Goal: Information Seeking & Learning: Get advice/opinions

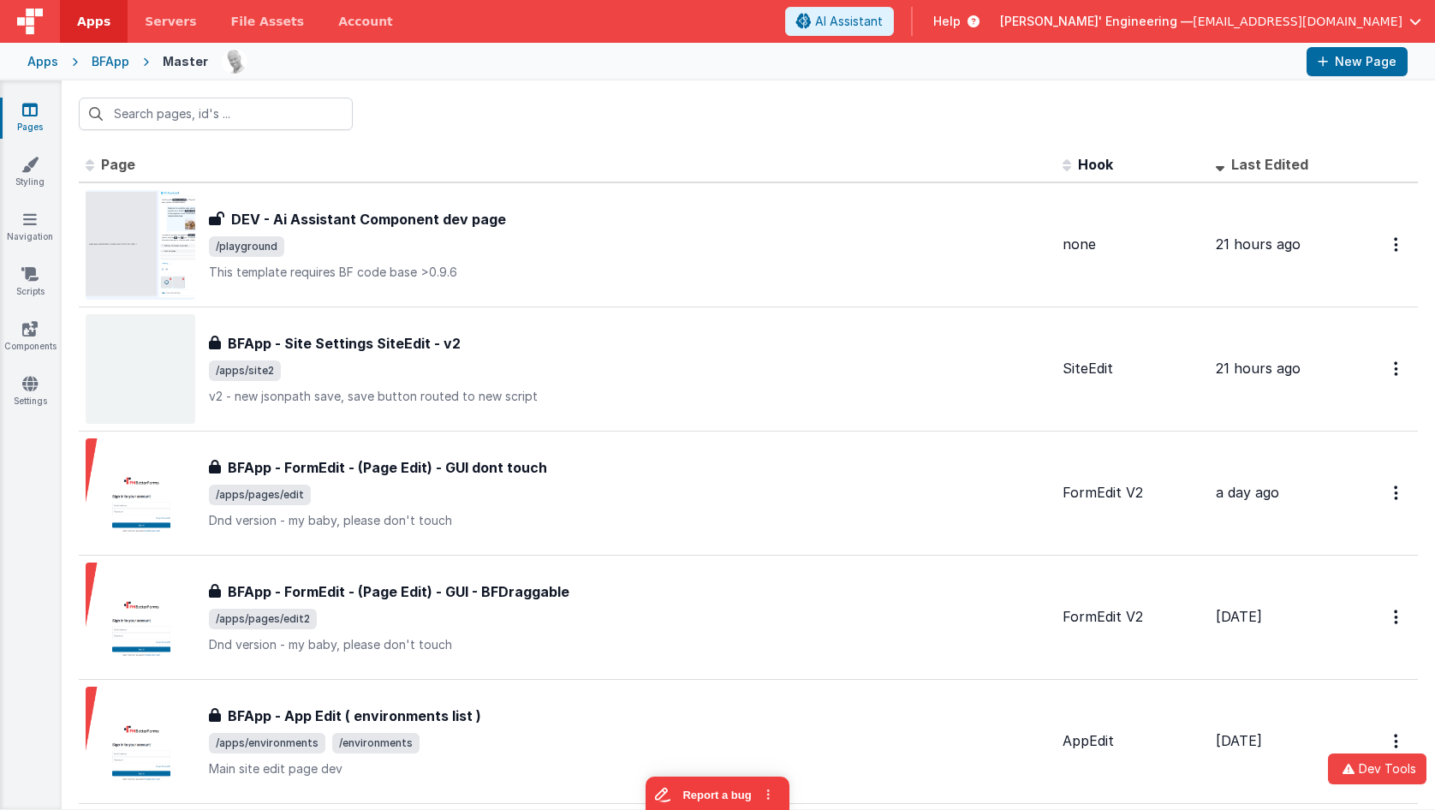
click at [598, 114] on div at bounding box center [748, 113] width 1373 height 67
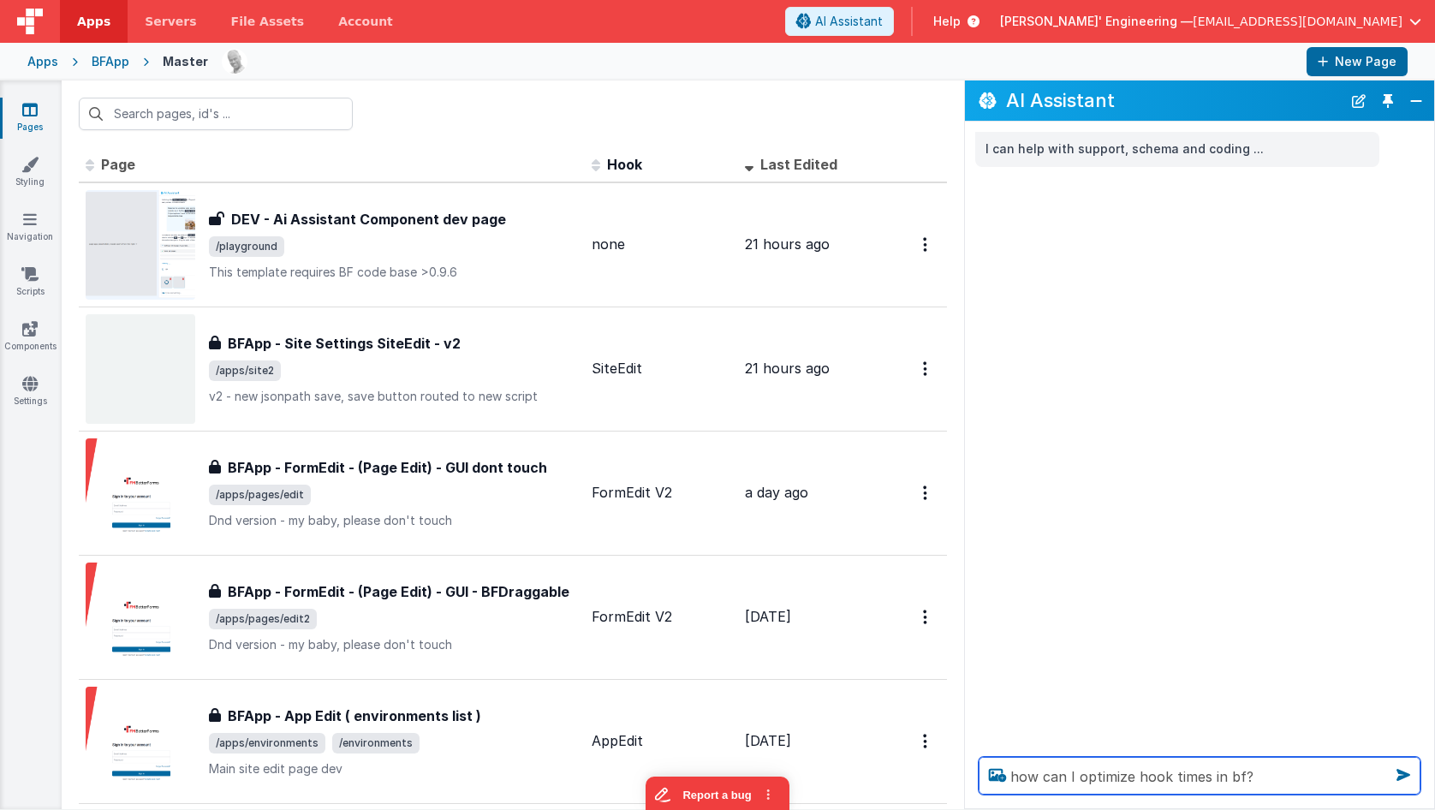
type textarea "how can I optimize hook times in bf?"
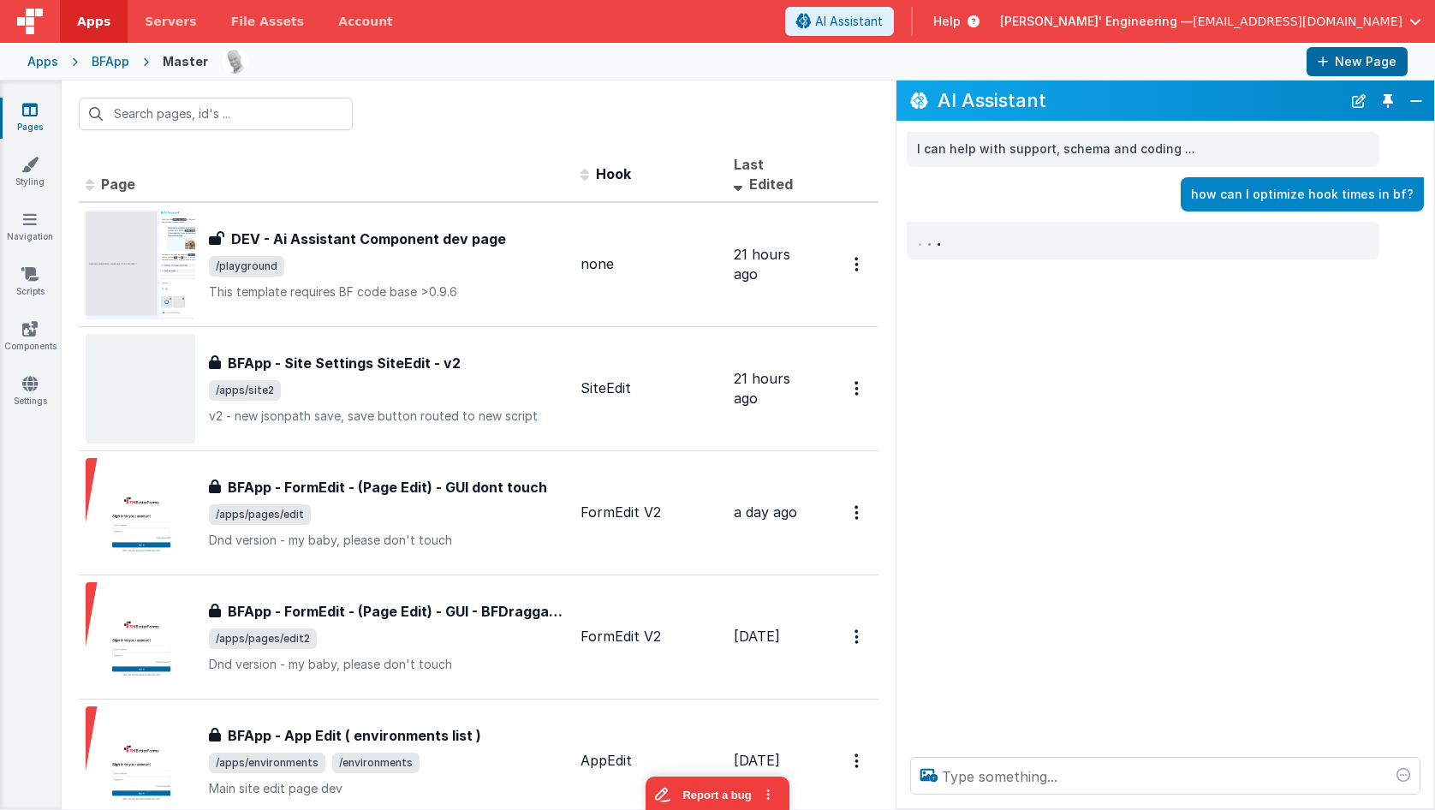
drag, startPoint x: 965, startPoint y: 119, endPoint x: 921, endPoint y: 112, distance: 44.2
click at [896, 119] on div "AI Assistant" at bounding box center [1165, 100] width 538 height 40
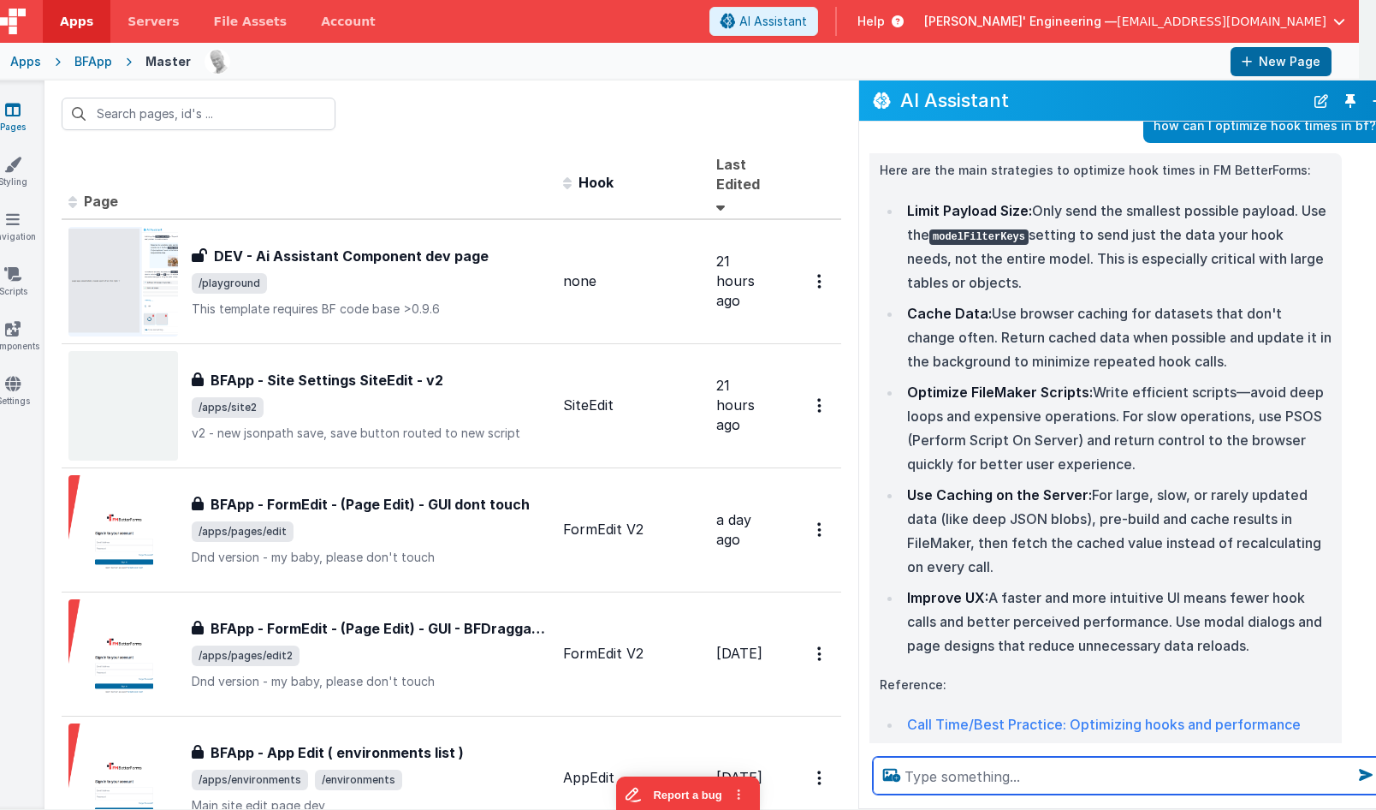
scroll to position [65, 0]
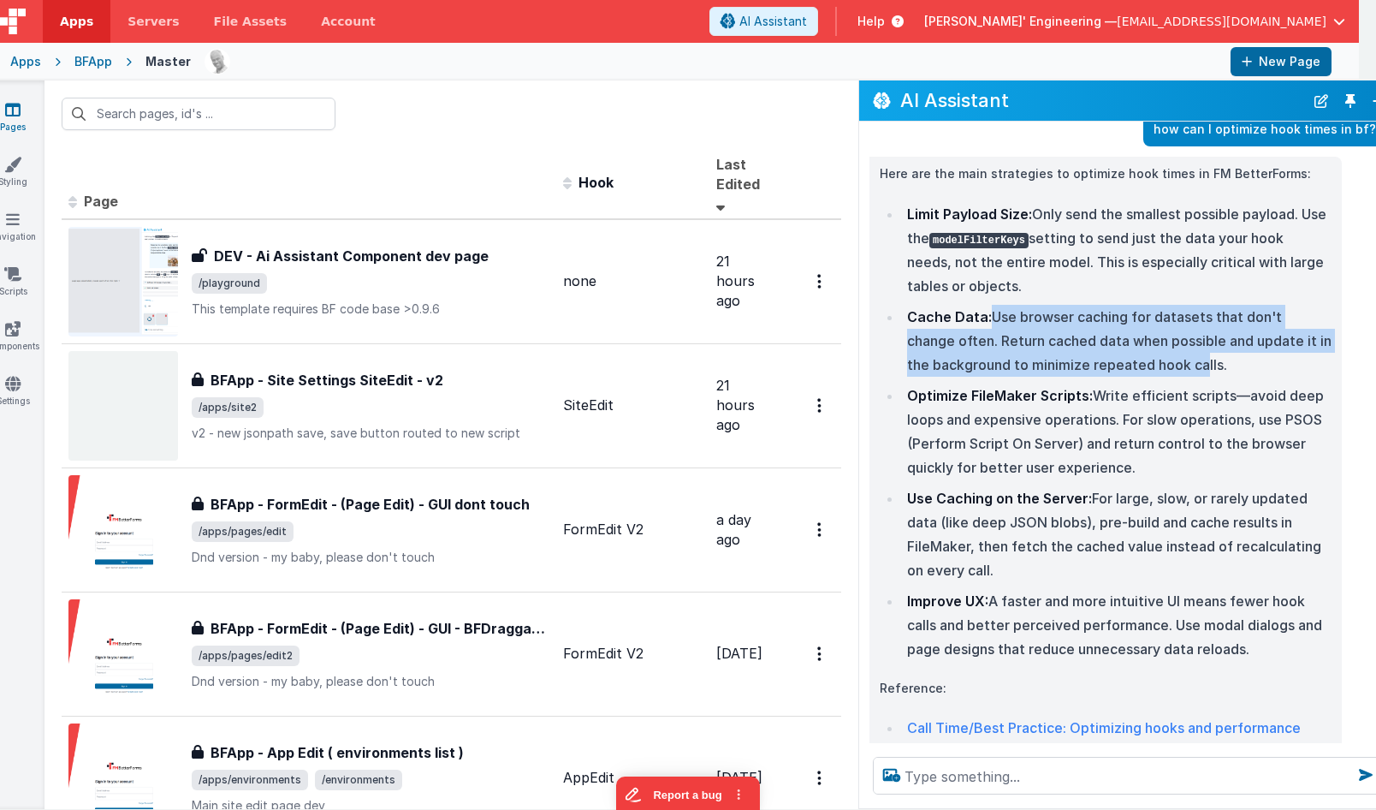
drag, startPoint x: 969, startPoint y: 316, endPoint x: 1154, endPoint y: 371, distance: 192.8
click at [1154, 371] on li "Cache Data: Use browser caching for datasets that don't change often. Return ca…" at bounding box center [1117, 341] width 430 height 72
drag, startPoint x: 922, startPoint y: 209, endPoint x: 1016, endPoint y: 291, distance: 125.0
click at [1016, 291] on li "Limit Payload Size: Only send the smallest possible payload. Use the modelFilte…" at bounding box center [1117, 250] width 430 height 96
drag, startPoint x: 1017, startPoint y: 291, endPoint x: 1011, endPoint y: 338, distance: 47.5
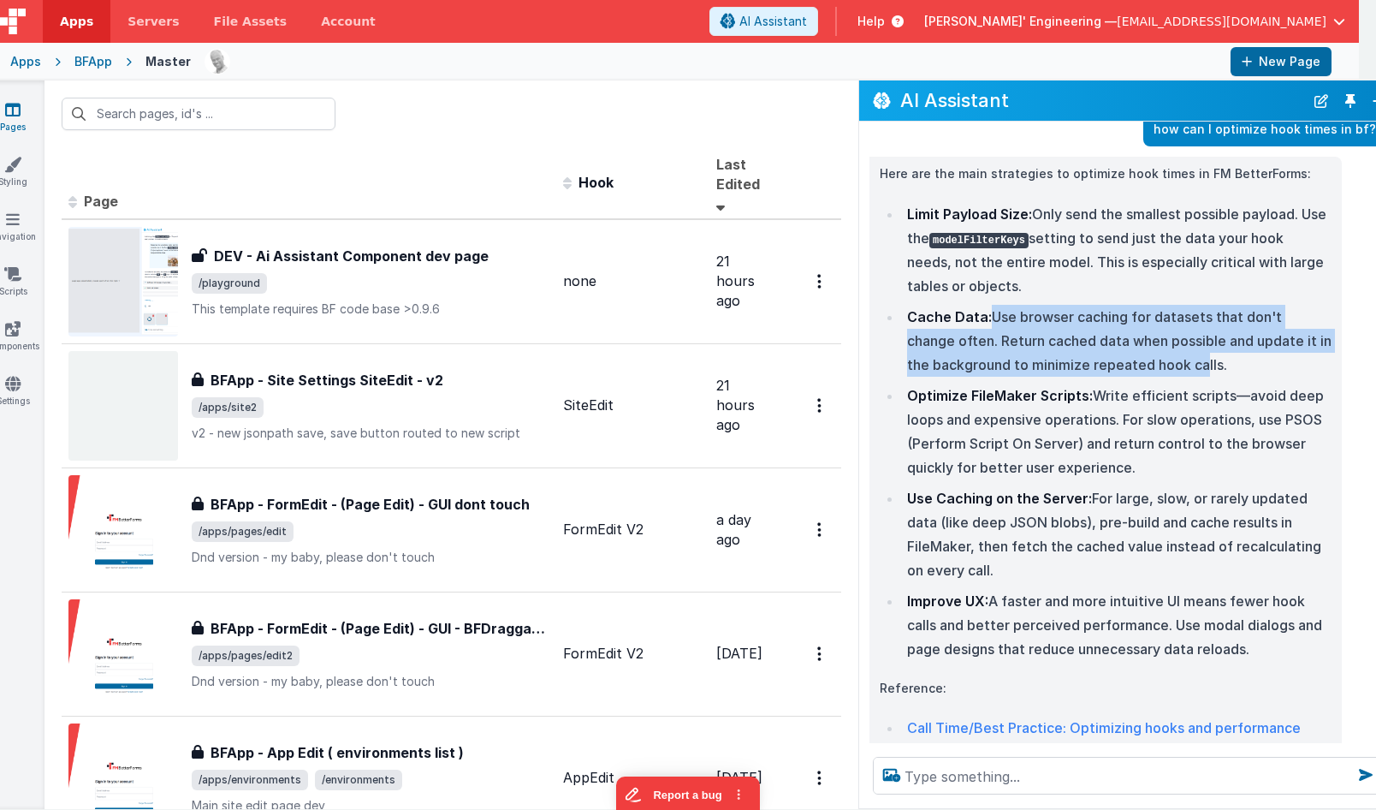
click at [1016, 291] on li "Limit Payload Size: Only send the smallest possible payload. Use the modelFilte…" at bounding box center [1117, 250] width 430 height 96
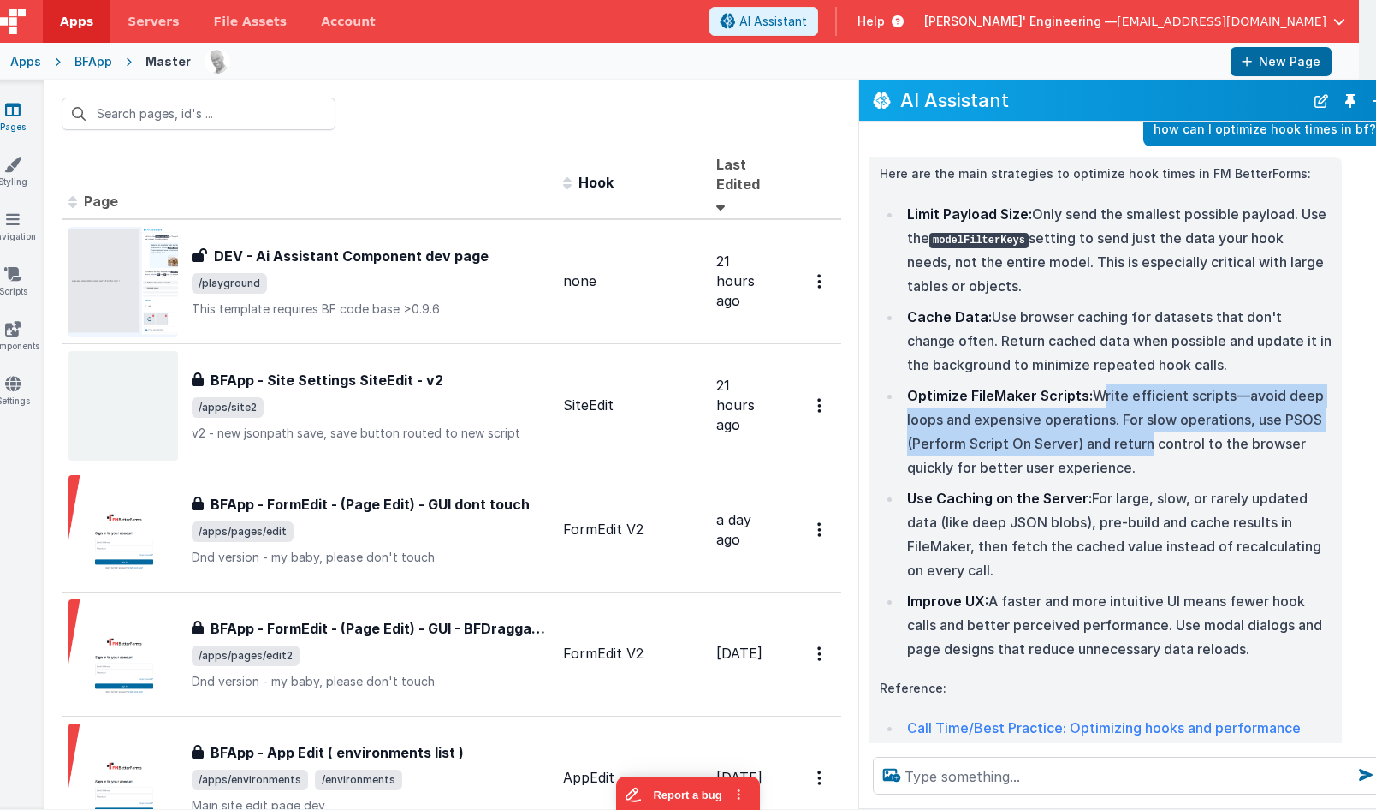
drag, startPoint x: 1072, startPoint y: 395, endPoint x: 1128, endPoint y: 450, distance: 78.7
click at [1128, 450] on li "Optimize FileMaker Scripts: Write efficient scripts—avoid deep loops and expens…" at bounding box center [1117, 431] width 430 height 96
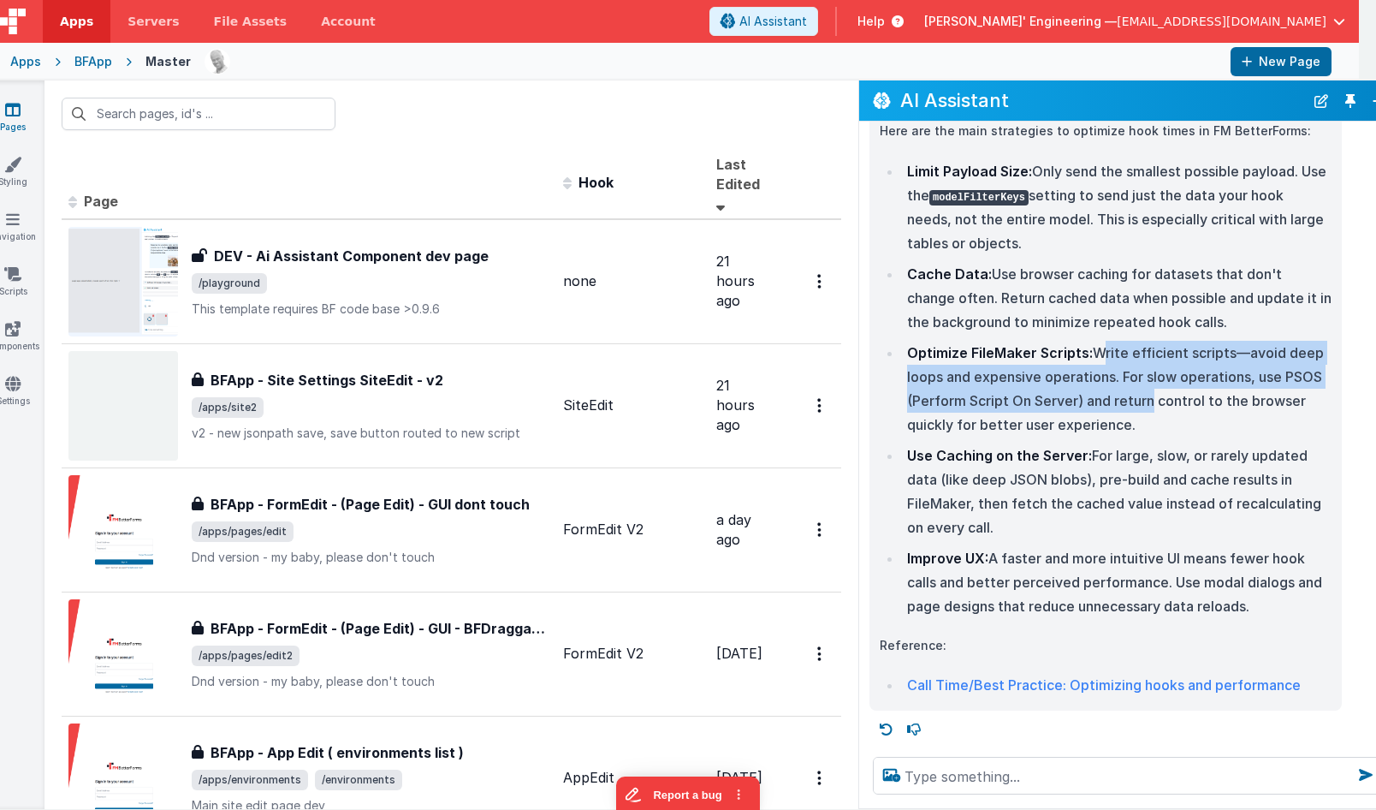
drag, startPoint x: 1062, startPoint y: 459, endPoint x: 1064, endPoint y: 528, distance: 69.4
click at [1064, 528] on li "Use Caching on the Server: For large, slow, or rarely updated data (like deep J…" at bounding box center [1117, 491] width 430 height 96
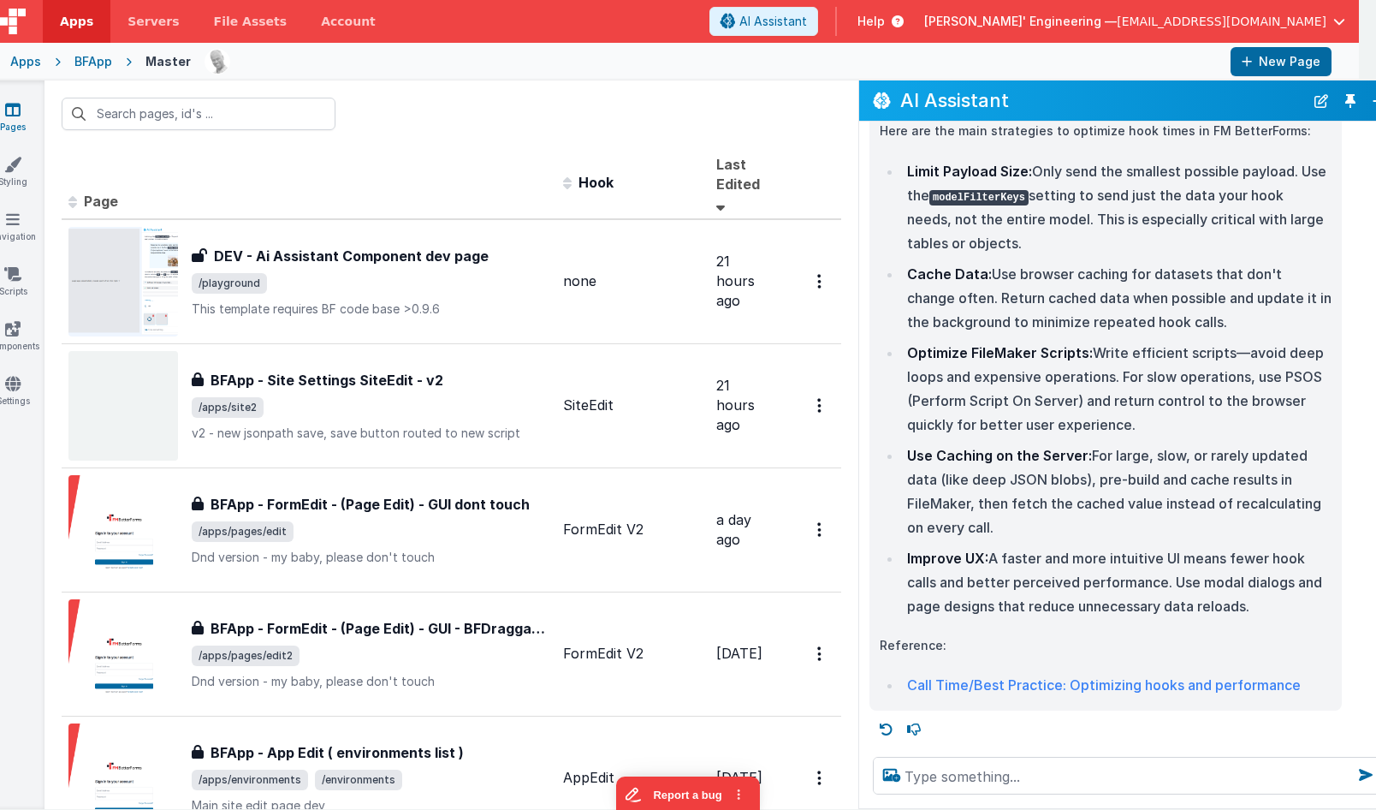
click at [1064, 527] on li "Use Caching on the Server: For large, slow, or rarely updated data (like deep J…" at bounding box center [1117, 491] width 430 height 96
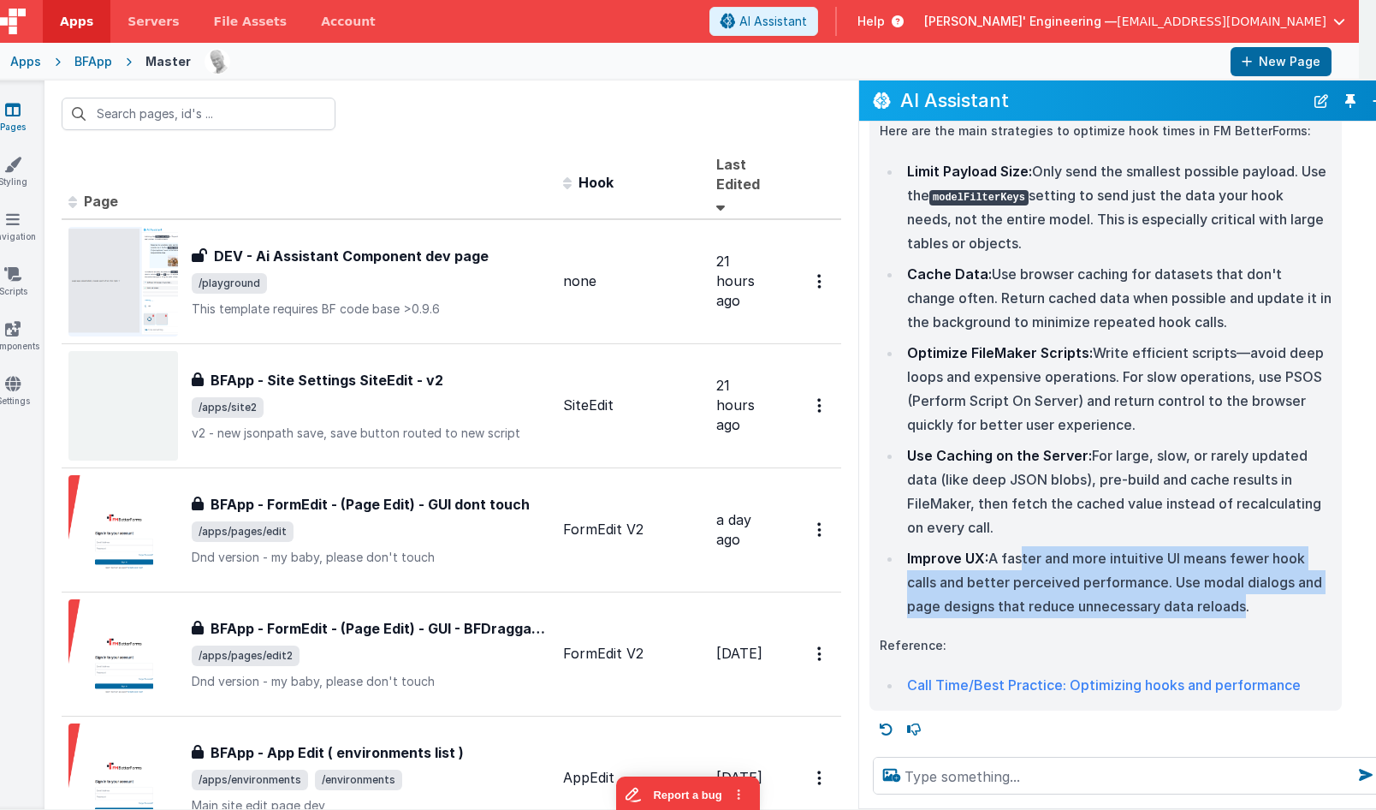
drag, startPoint x: 1000, startPoint y: 556, endPoint x: 1222, endPoint y: 606, distance: 227.2
click at [1222, 606] on li "Improve UX: A faster and more intuitive UI means fewer hook calls and better pe…" at bounding box center [1117, 582] width 430 height 72
click at [1094, 687] on link "Call Time/Best Practice: Optimizing hooks and performance" at bounding box center [1104, 684] width 394 height 17
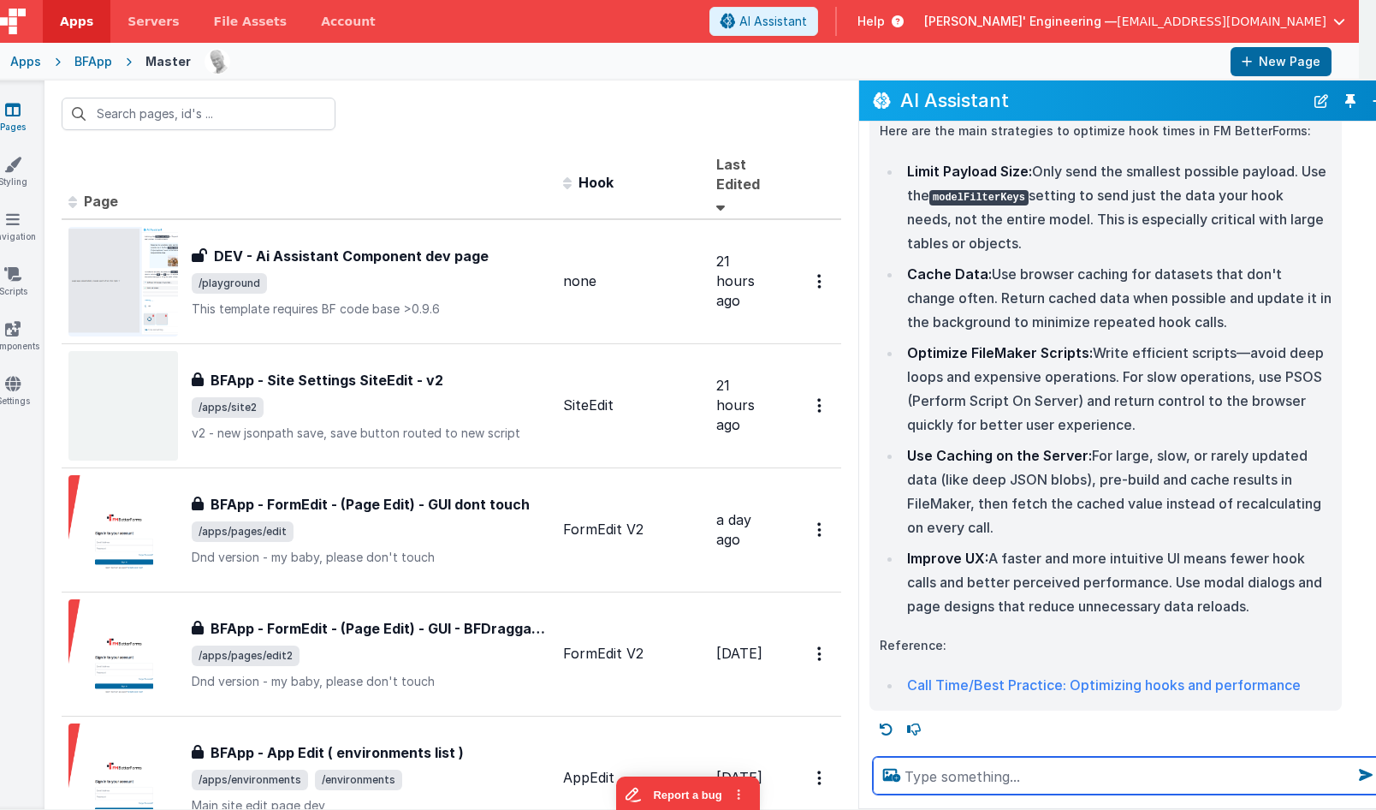
click at [980, 780] on textarea at bounding box center [1128, 776] width 510 height 38
type textarea "how do I resuce payloasd size"
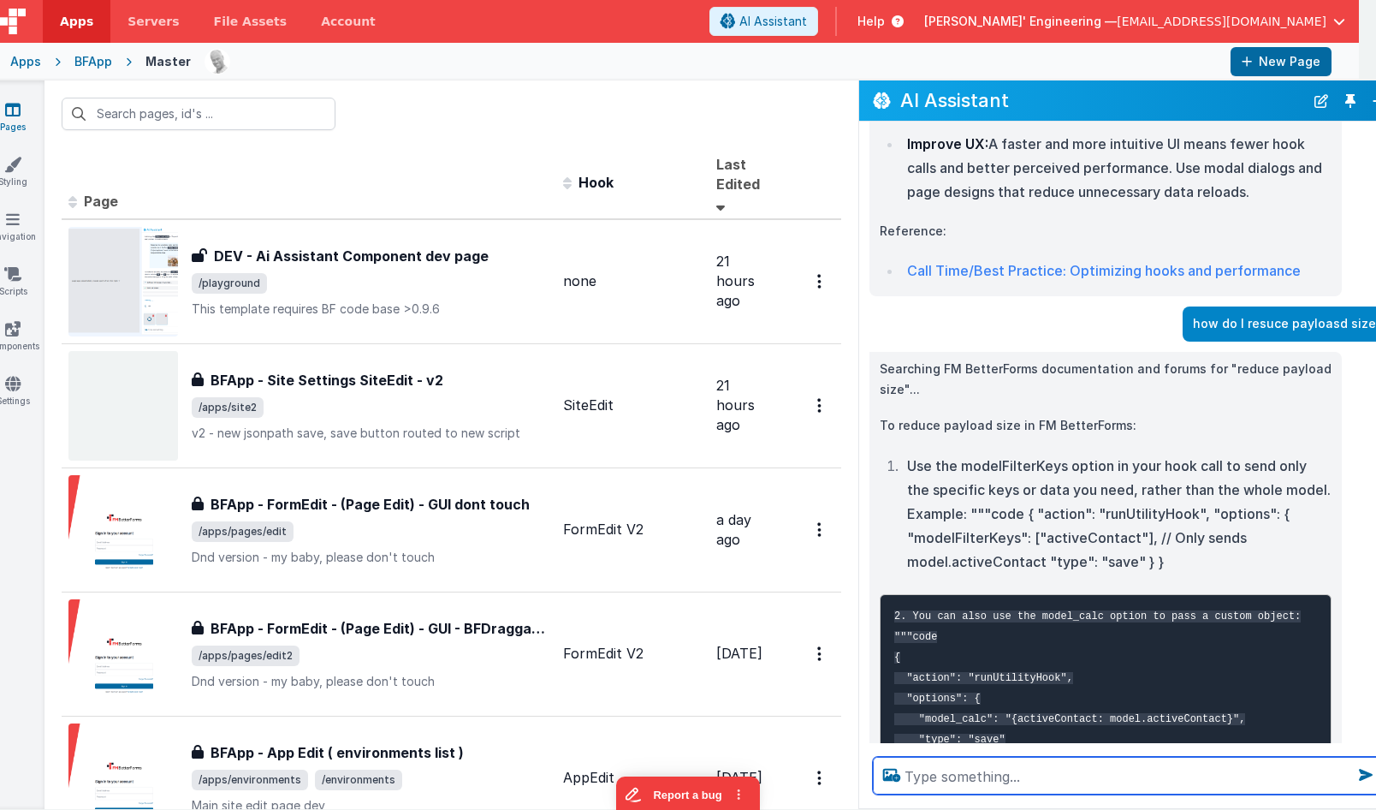
scroll to position [574, 0]
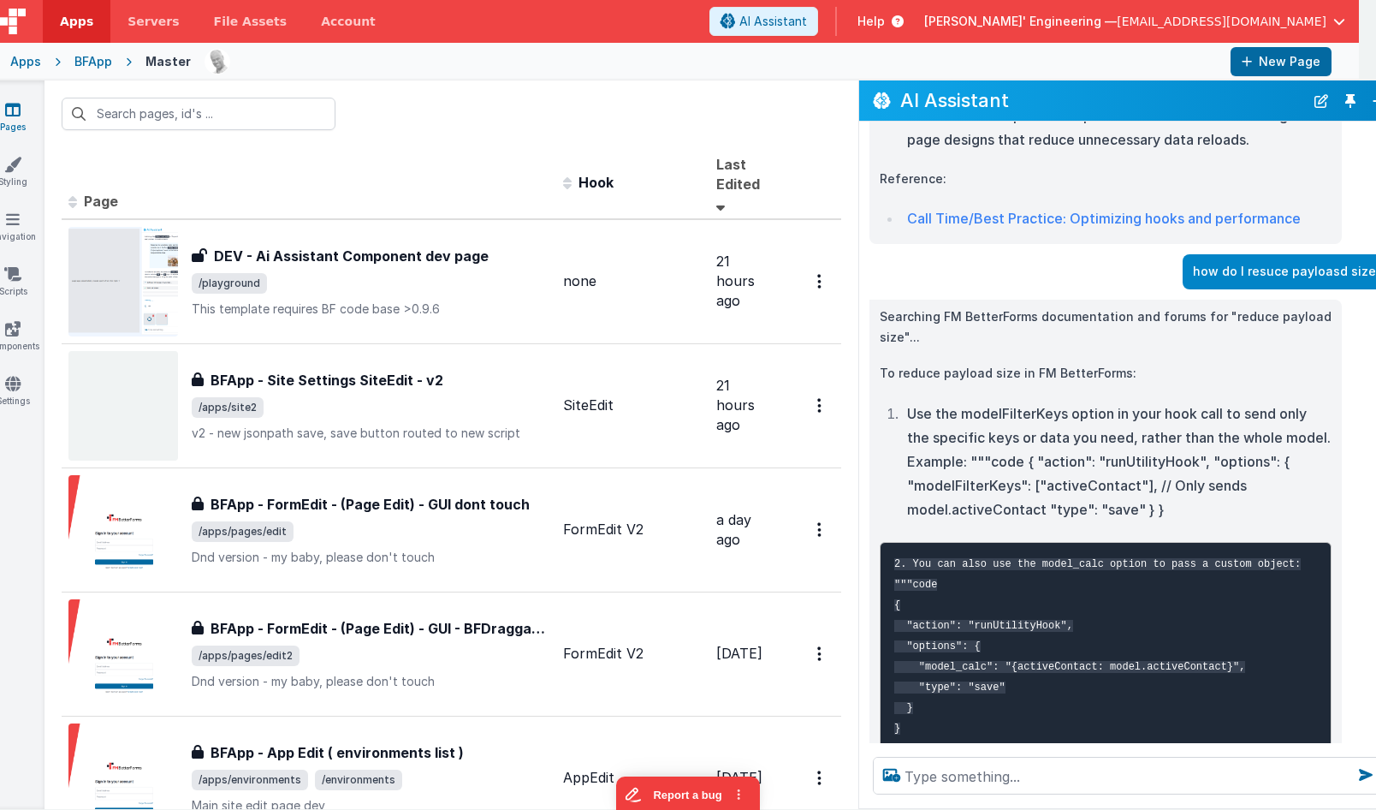
drag, startPoint x: 1011, startPoint y: 328, endPoint x: 1020, endPoint y: 329, distance: 9.5
click at [1011, 328] on p "Searching FM BetterForms documentation and forums for "reduce payload size"..." at bounding box center [1106, 327] width 452 height 42
drag, startPoint x: 901, startPoint y: 375, endPoint x: 1119, endPoint y: 378, distance: 218.3
click at [1119, 378] on p "To reduce payload size in FM BetterForms:" at bounding box center [1106, 373] width 452 height 21
drag, startPoint x: 1119, startPoint y: 378, endPoint x: 1103, endPoint y: 392, distance: 21.3
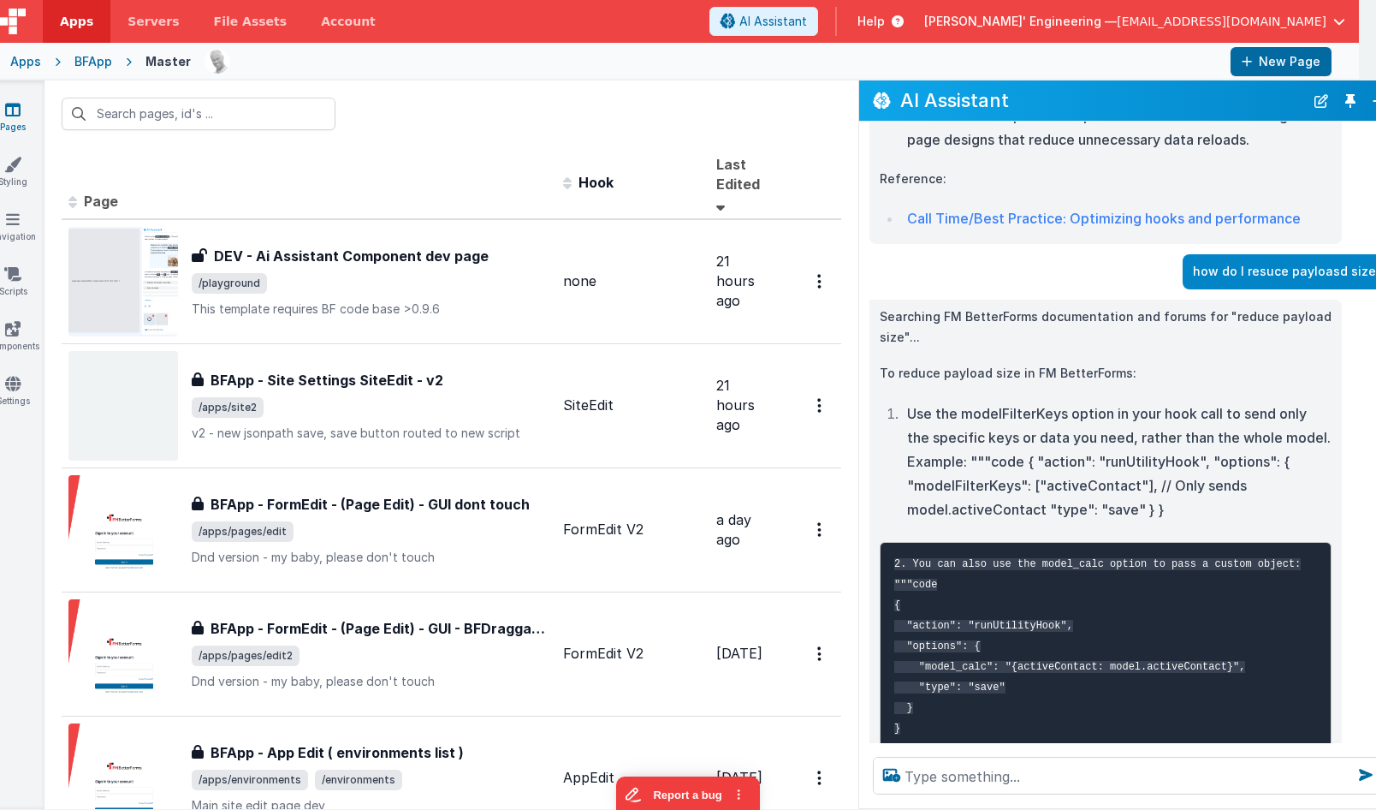
click at [1118, 378] on p "To reduce payload size in FM BetterForms:" at bounding box center [1106, 373] width 452 height 21
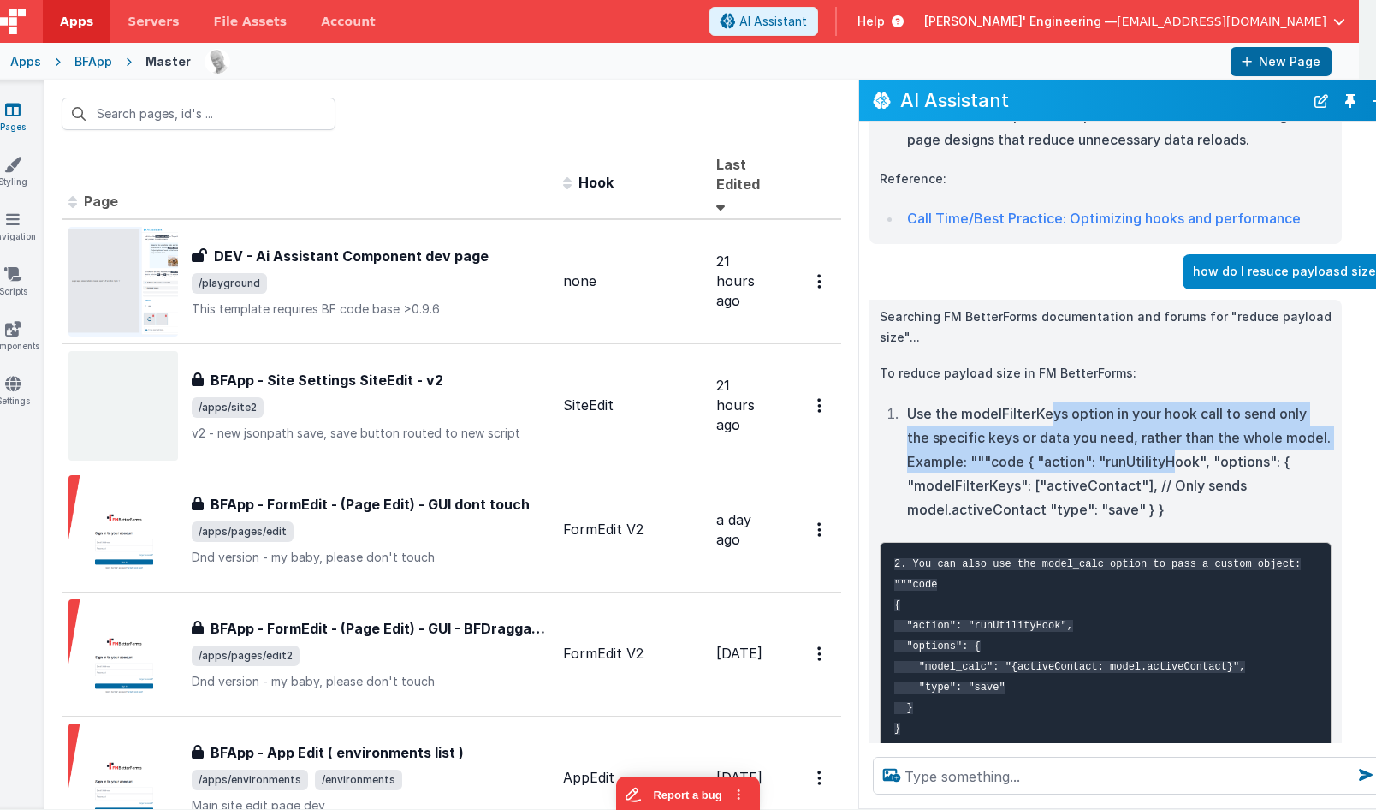
drag, startPoint x: 1029, startPoint y: 416, endPoint x: 1150, endPoint y: 466, distance: 131.3
click at [1150, 466] on li "Use the modelFilterKeys option in your hook call to send only the specific keys…" at bounding box center [1117, 461] width 430 height 120
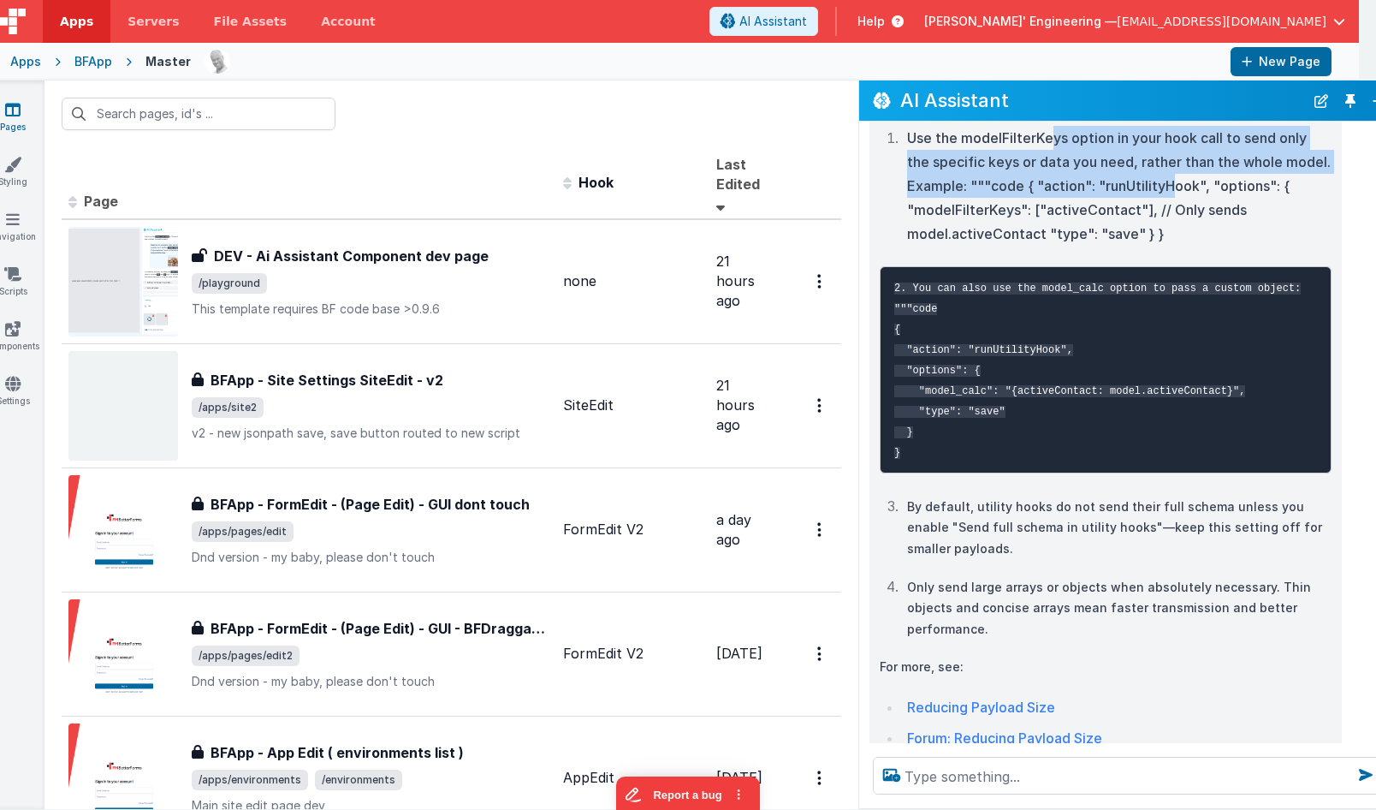
scroll to position [901, 0]
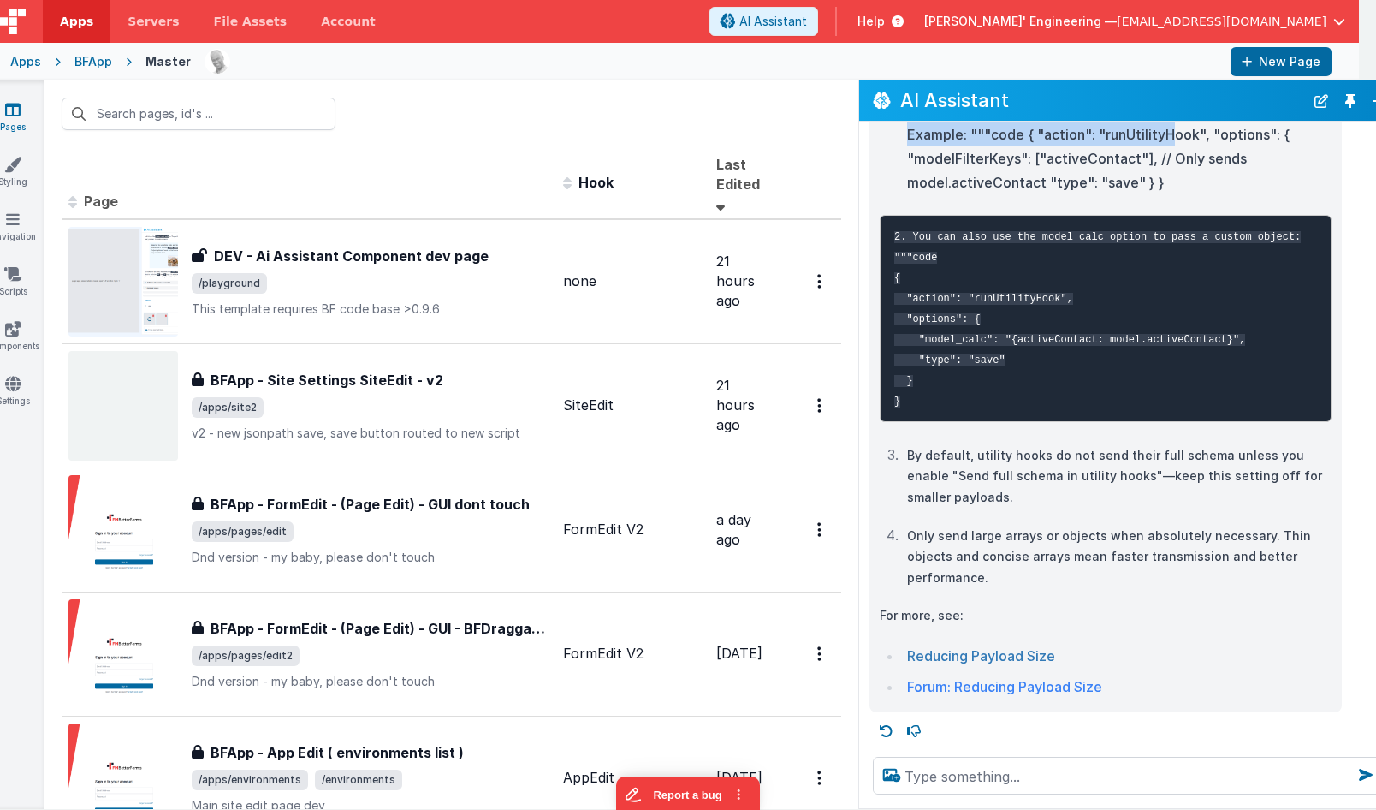
click at [987, 653] on link "Reducing Payload Size" at bounding box center [981, 655] width 148 height 17
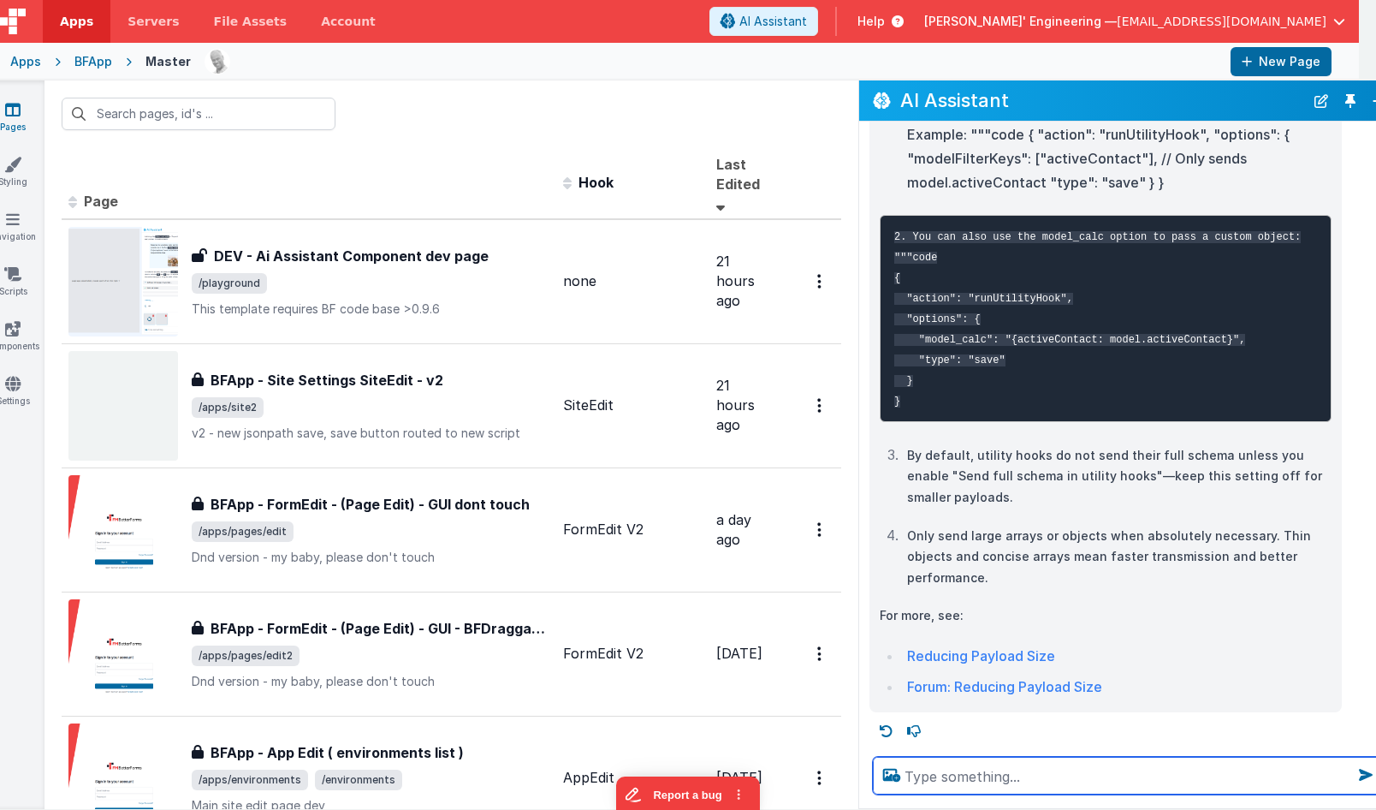
drag, startPoint x: 907, startPoint y: 786, endPoint x: 914, endPoint y: 774, distance: 13.8
click at [908, 786] on textarea at bounding box center [1128, 776] width 510 height 38
type textarea "are there any videos on this"
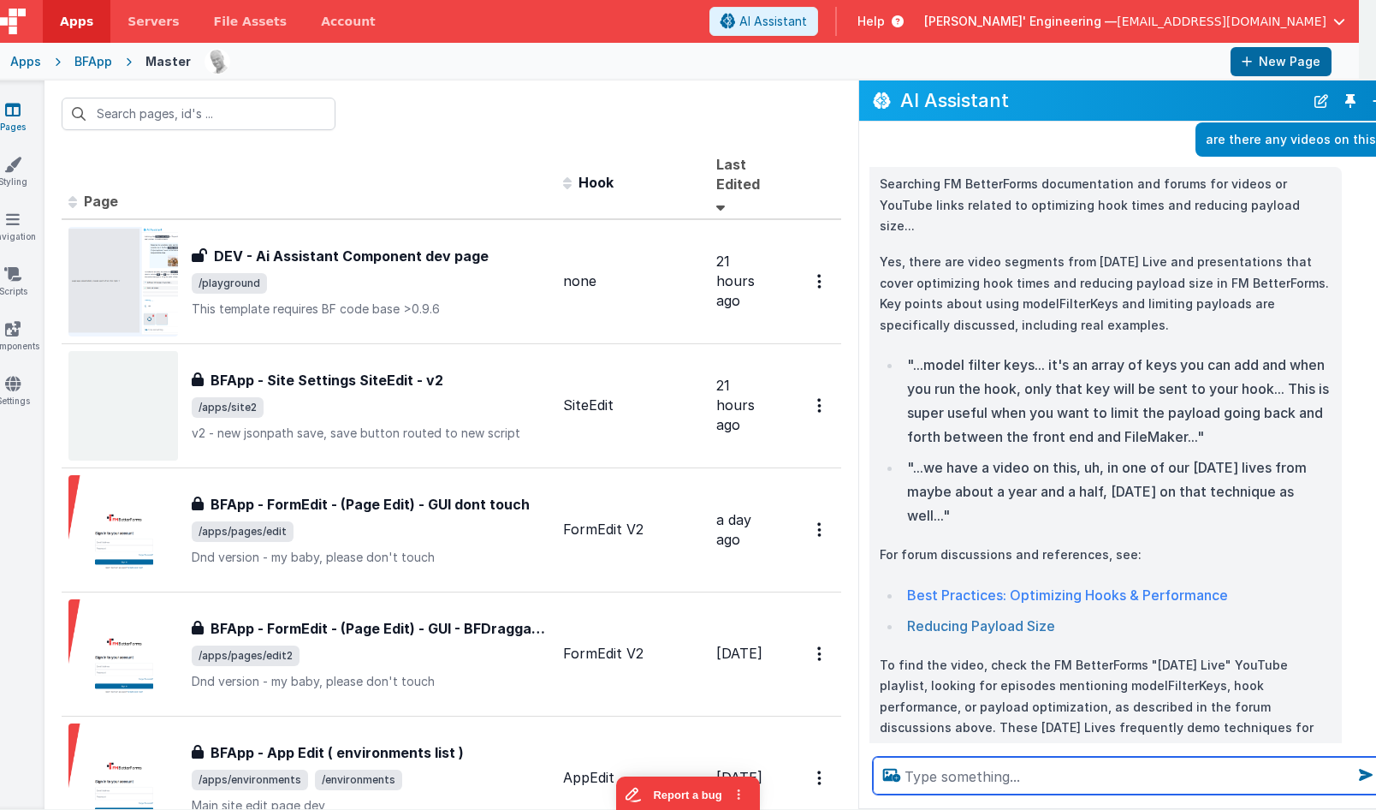
scroll to position [1514, 0]
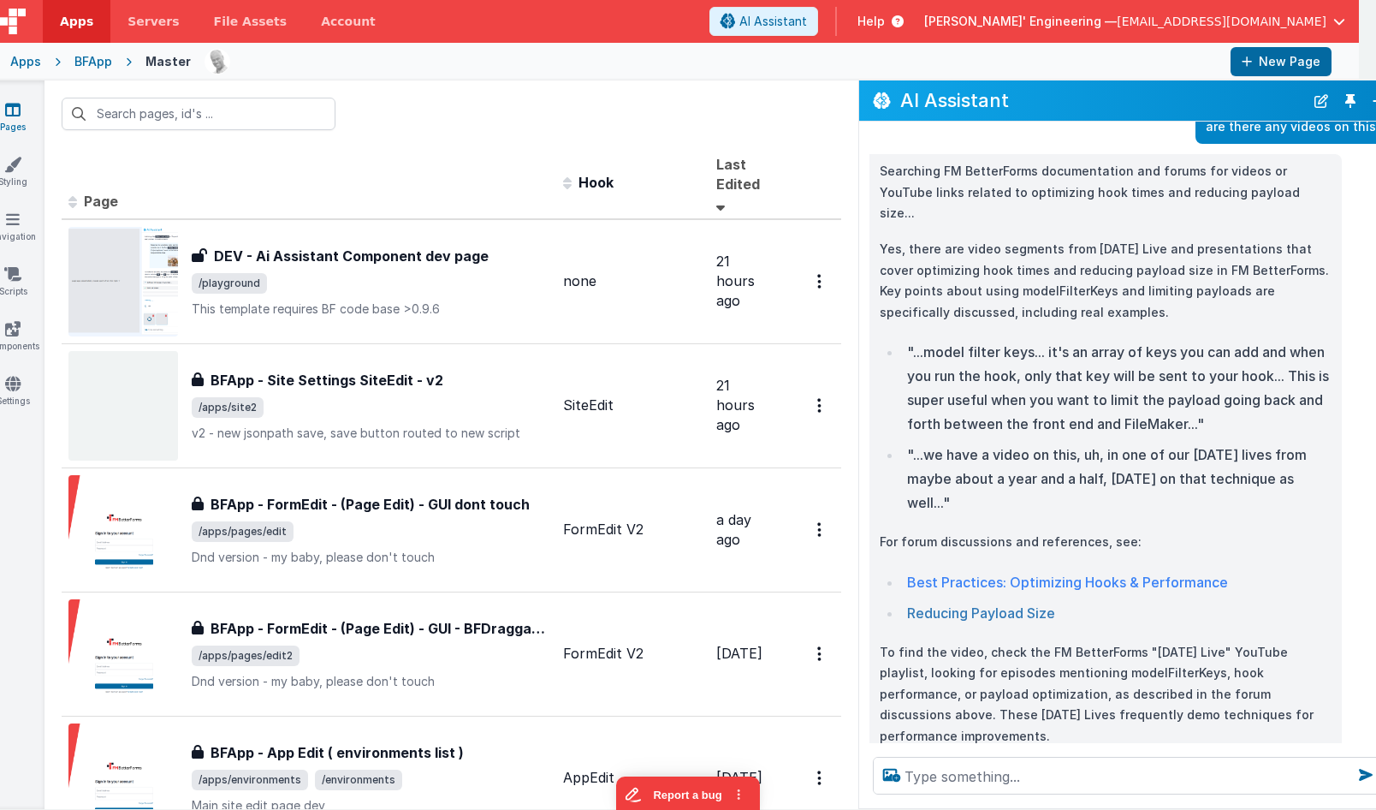
click at [986, 604] on link "Reducing Payload Size" at bounding box center [981, 612] width 148 height 17
click at [1038, 574] on link "Best Practices: Optimizing Hooks & Performance" at bounding box center [1067, 582] width 321 height 17
click at [1058, 651] on p "To find the video, check the FM BetterForms "Friday Live" YouTube playlist, loo…" at bounding box center [1106, 694] width 452 height 105
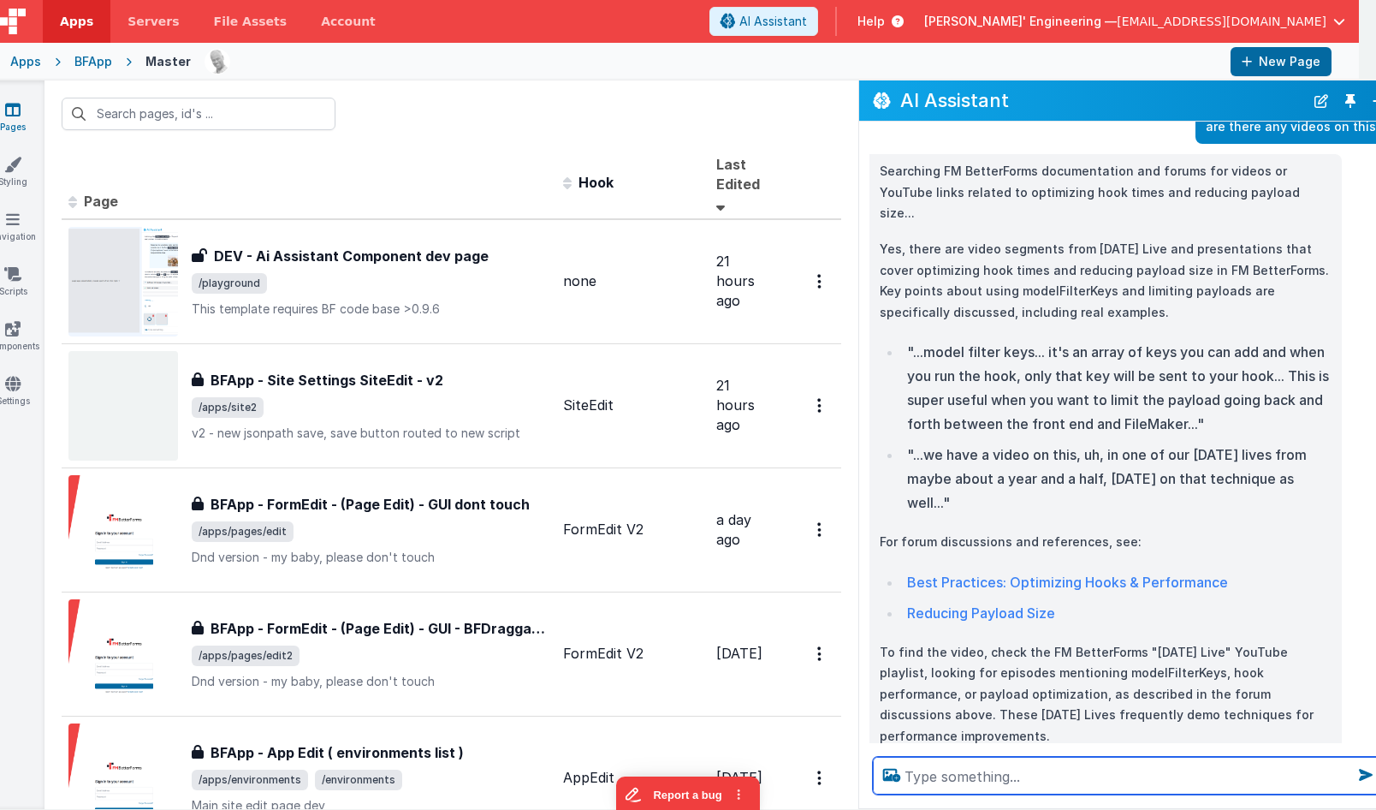
click at [986, 776] on textarea at bounding box center [1128, 776] width 510 height 38
type textarea "can you tell me the FL videos?"
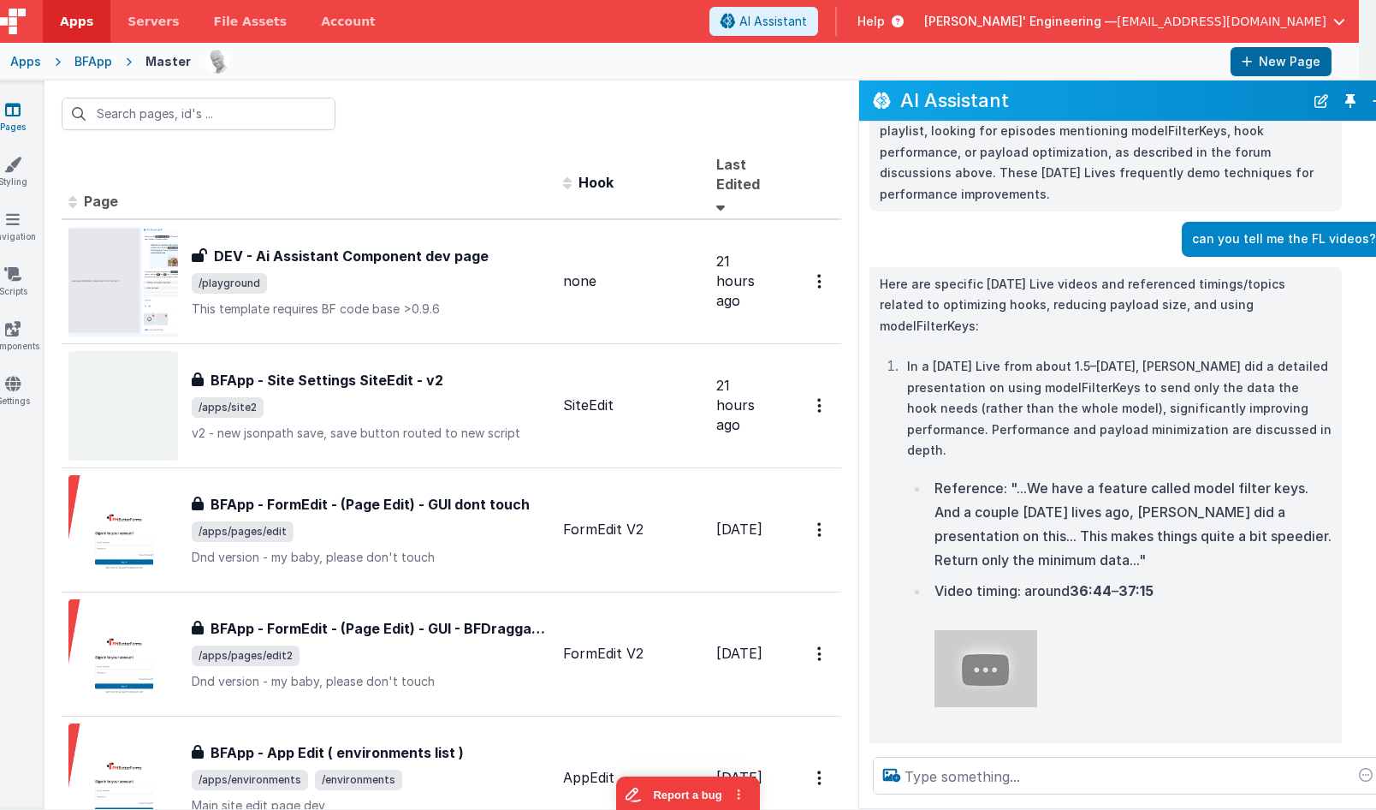
scroll to position [2046, 0]
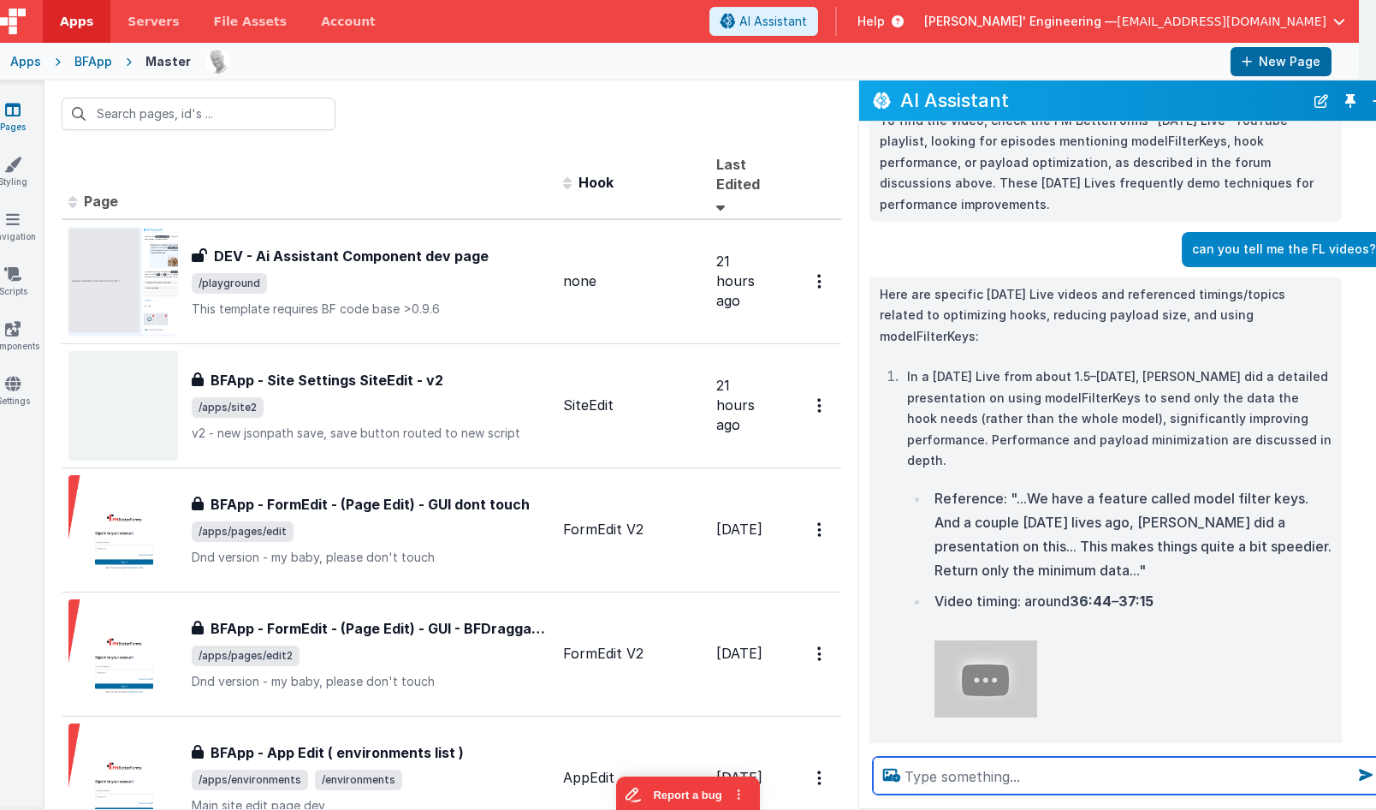
click at [1143, 392] on p "In a Friday Live from about 1.5–2 years ago, Andrew did a detailed presentation…" at bounding box center [1119, 418] width 425 height 105
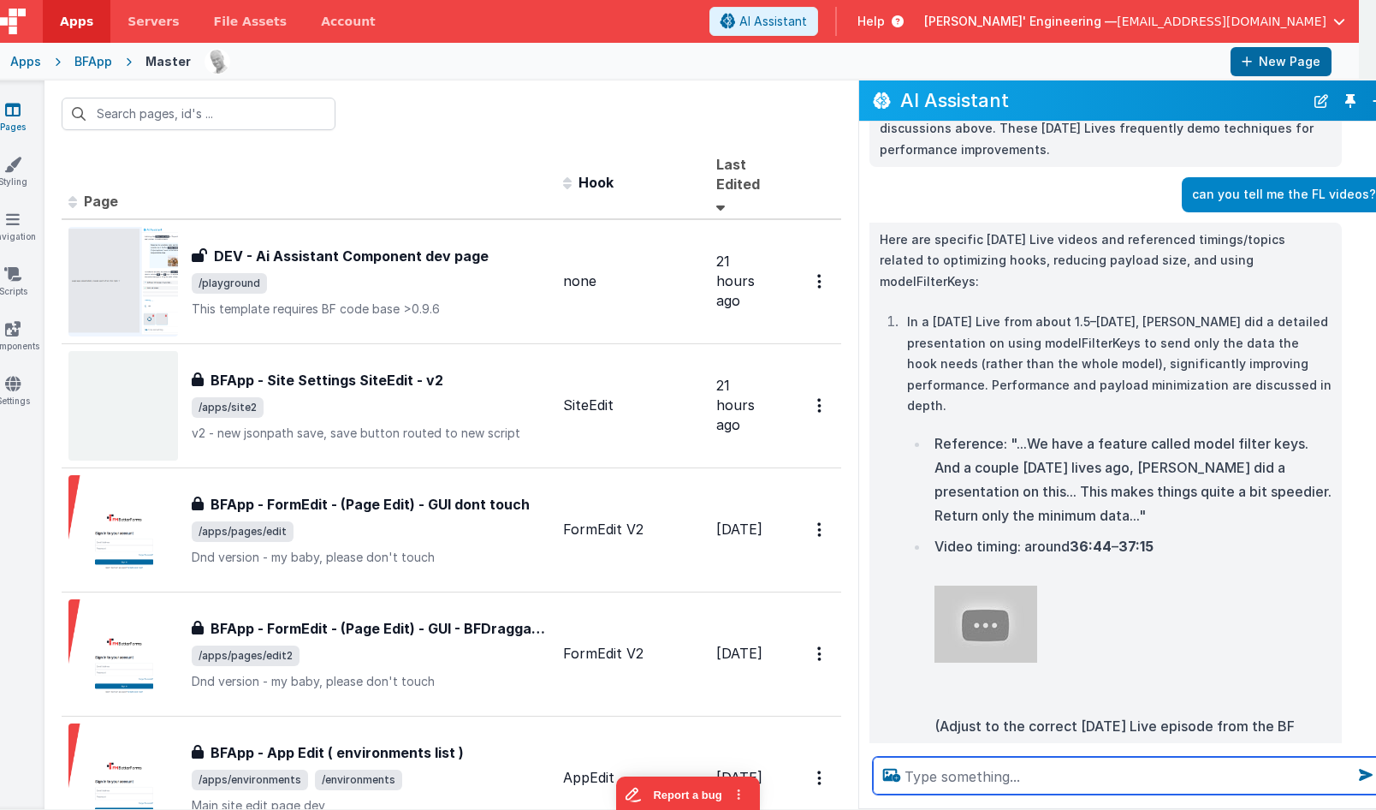
scroll to position [2098, 0]
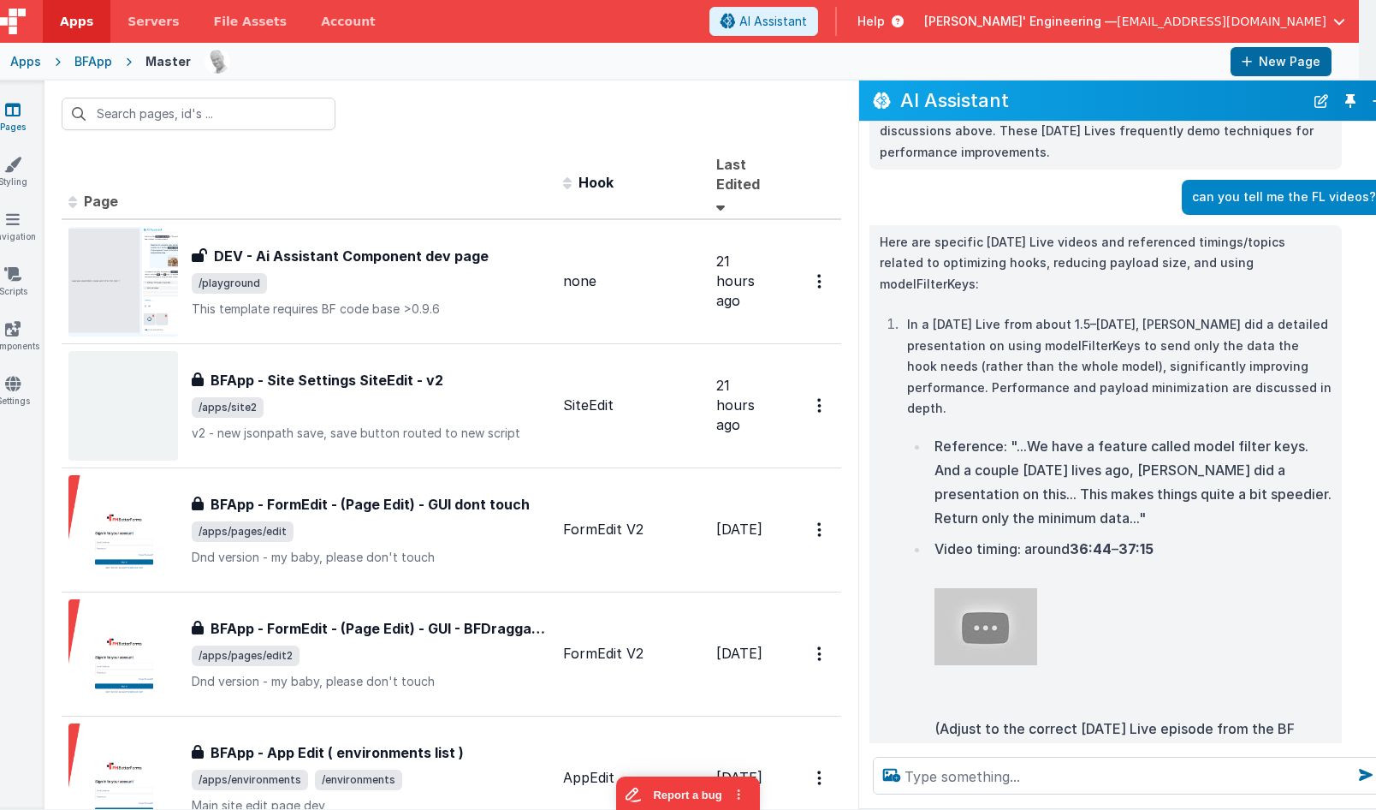
click at [991, 588] on img at bounding box center [986, 626] width 103 height 77
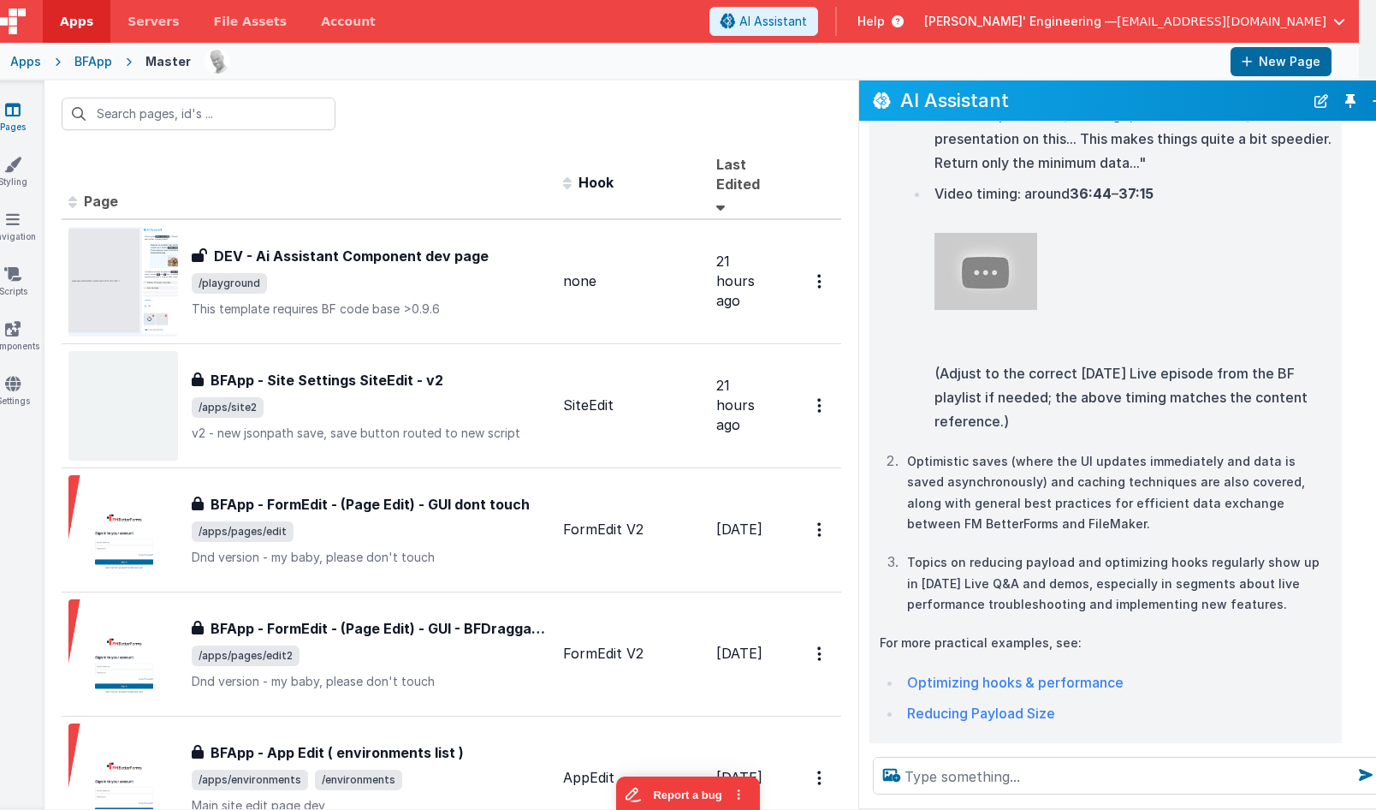
scroll to position [2469, 0]
